Goal: Check status: Check status

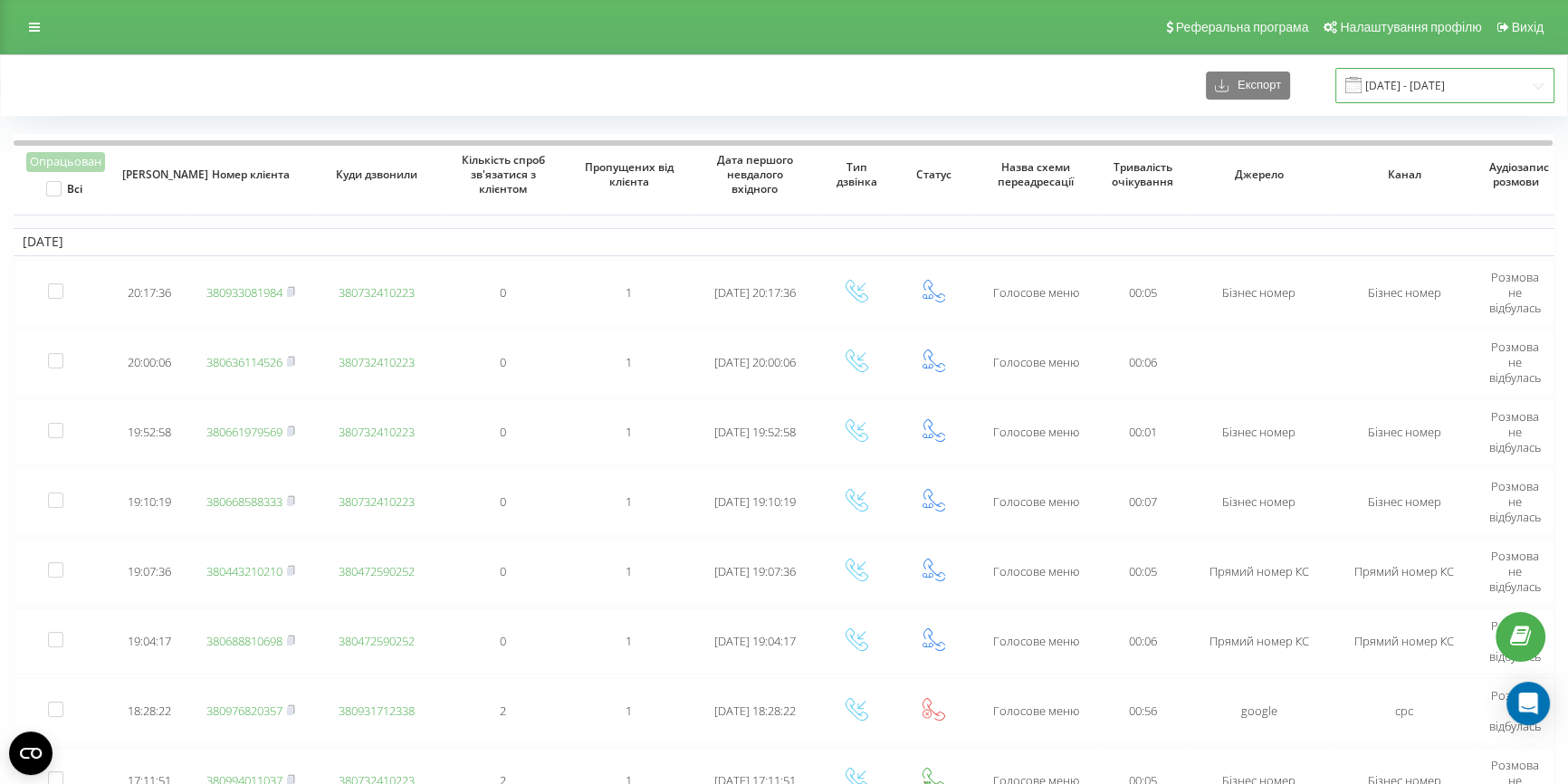
click at [1420, 82] on input "[DATE] - [DATE]" at bounding box center [1445, 86] width 219 height 35
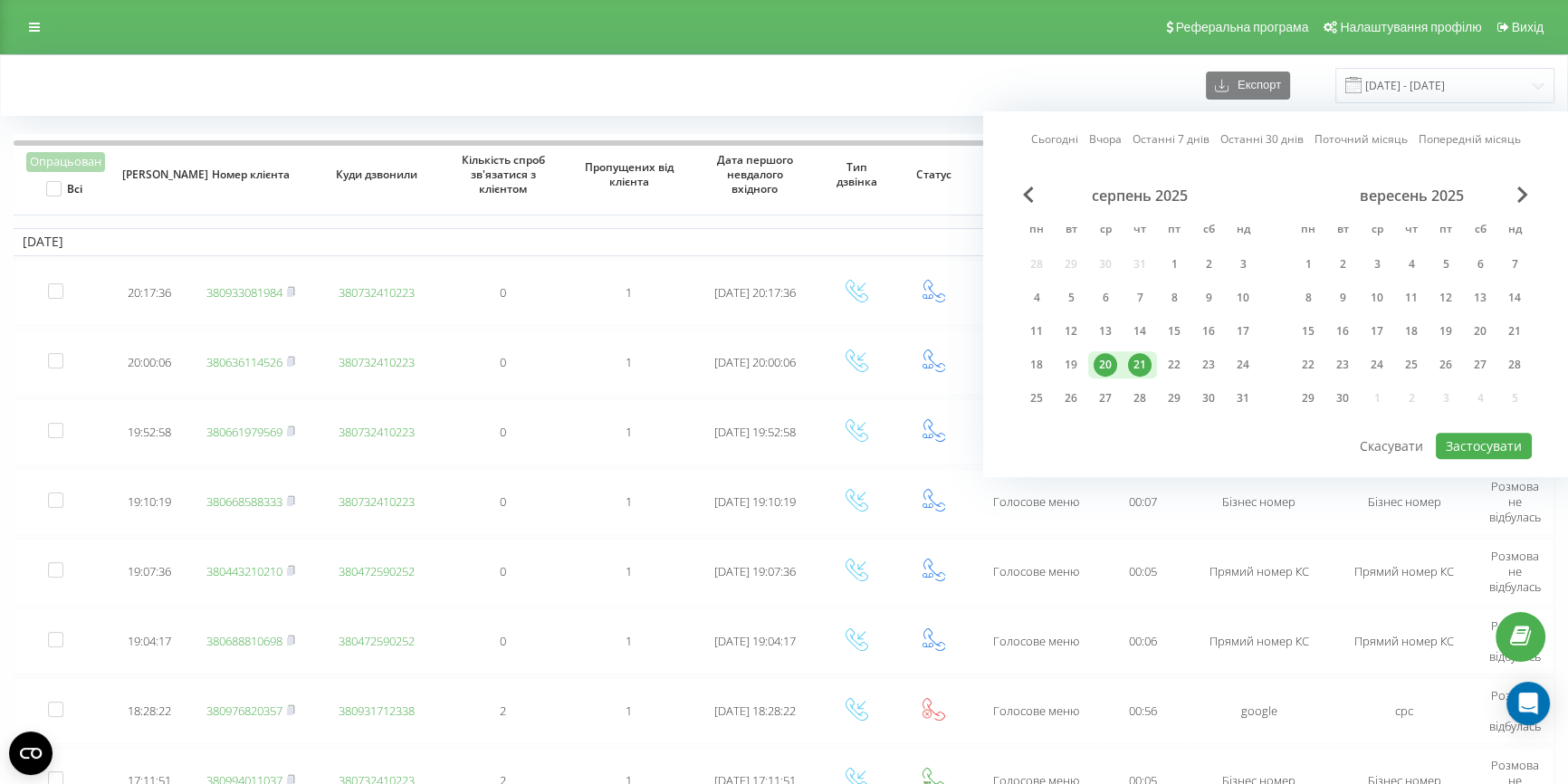
click at [1143, 354] on div "21" at bounding box center [1140, 364] width 24 height 24
click at [1177, 360] on div "22" at bounding box center [1175, 364] width 24 height 24
click at [1447, 438] on button "Застосувати" at bounding box center [1483, 445] width 96 height 27
type input "[DATE] - [DATE]"
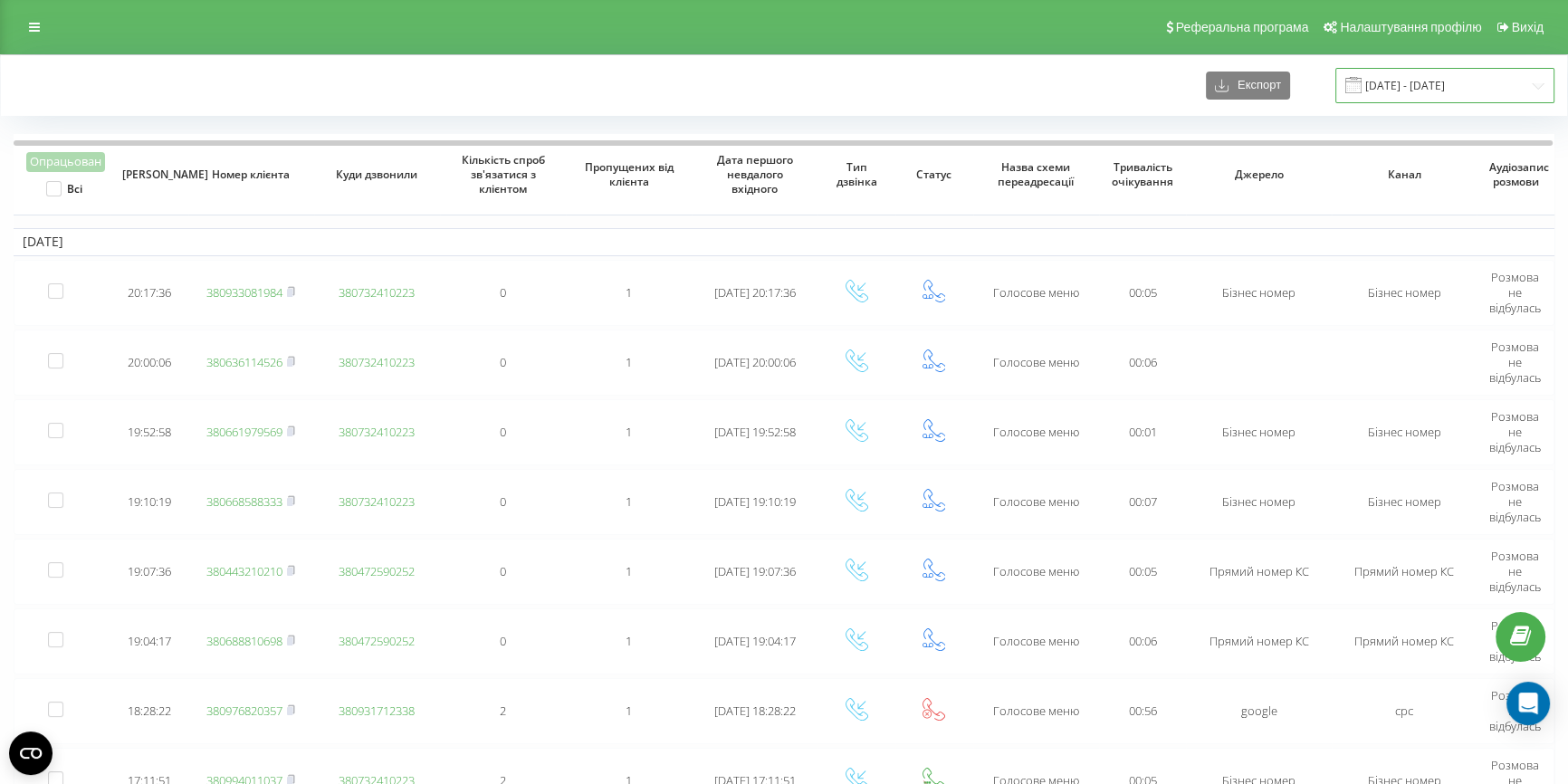
click at [1439, 95] on input "[DATE] - [DATE]" at bounding box center [1445, 86] width 219 height 35
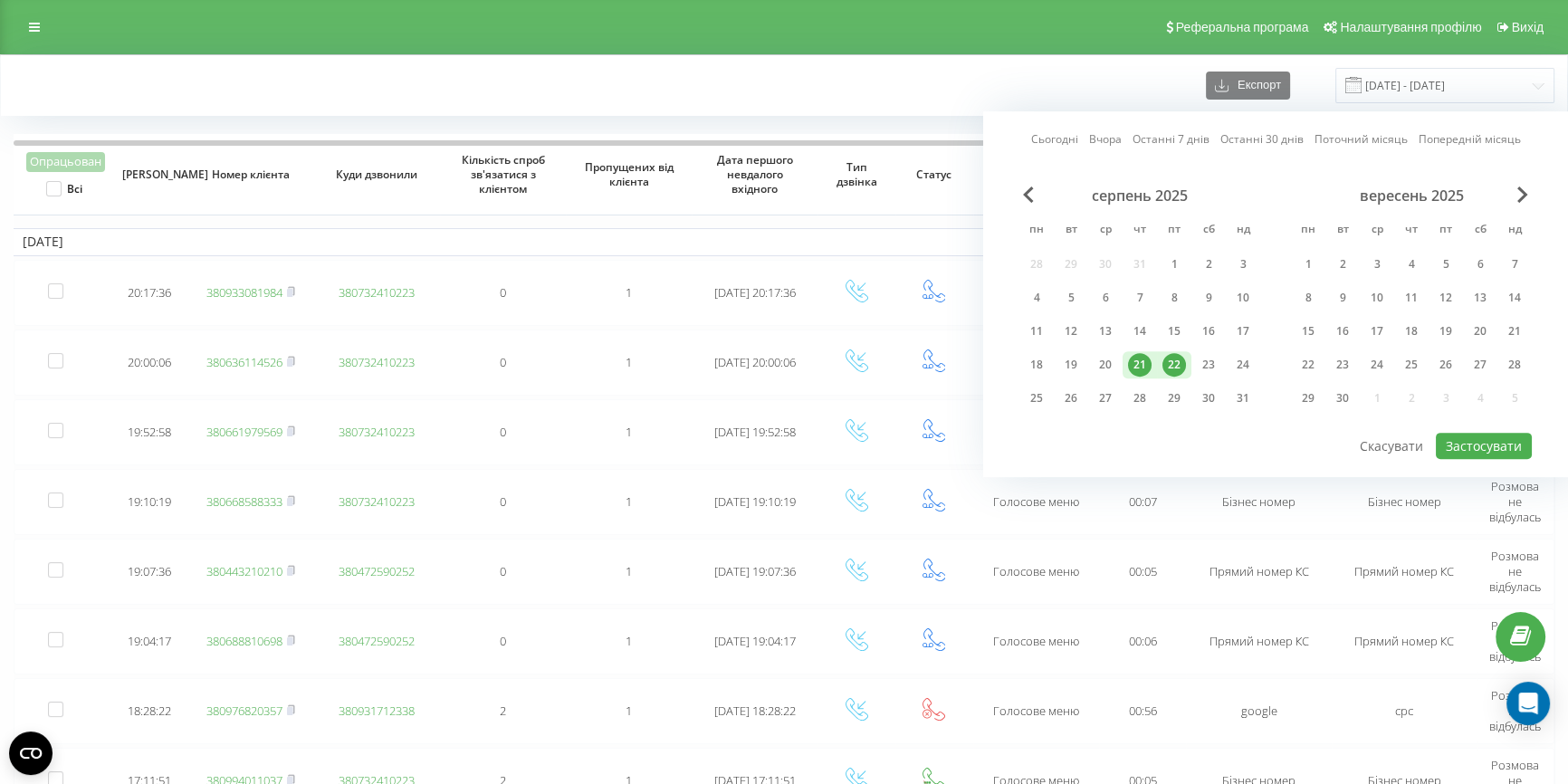
click at [1131, 367] on div "21" at bounding box center [1140, 364] width 24 height 24
click at [1180, 363] on div "22" at bounding box center [1175, 364] width 24 height 24
click at [1475, 432] on button "Застосувати" at bounding box center [1483, 445] width 96 height 27
